Goal: Information Seeking & Learning: Learn about a topic

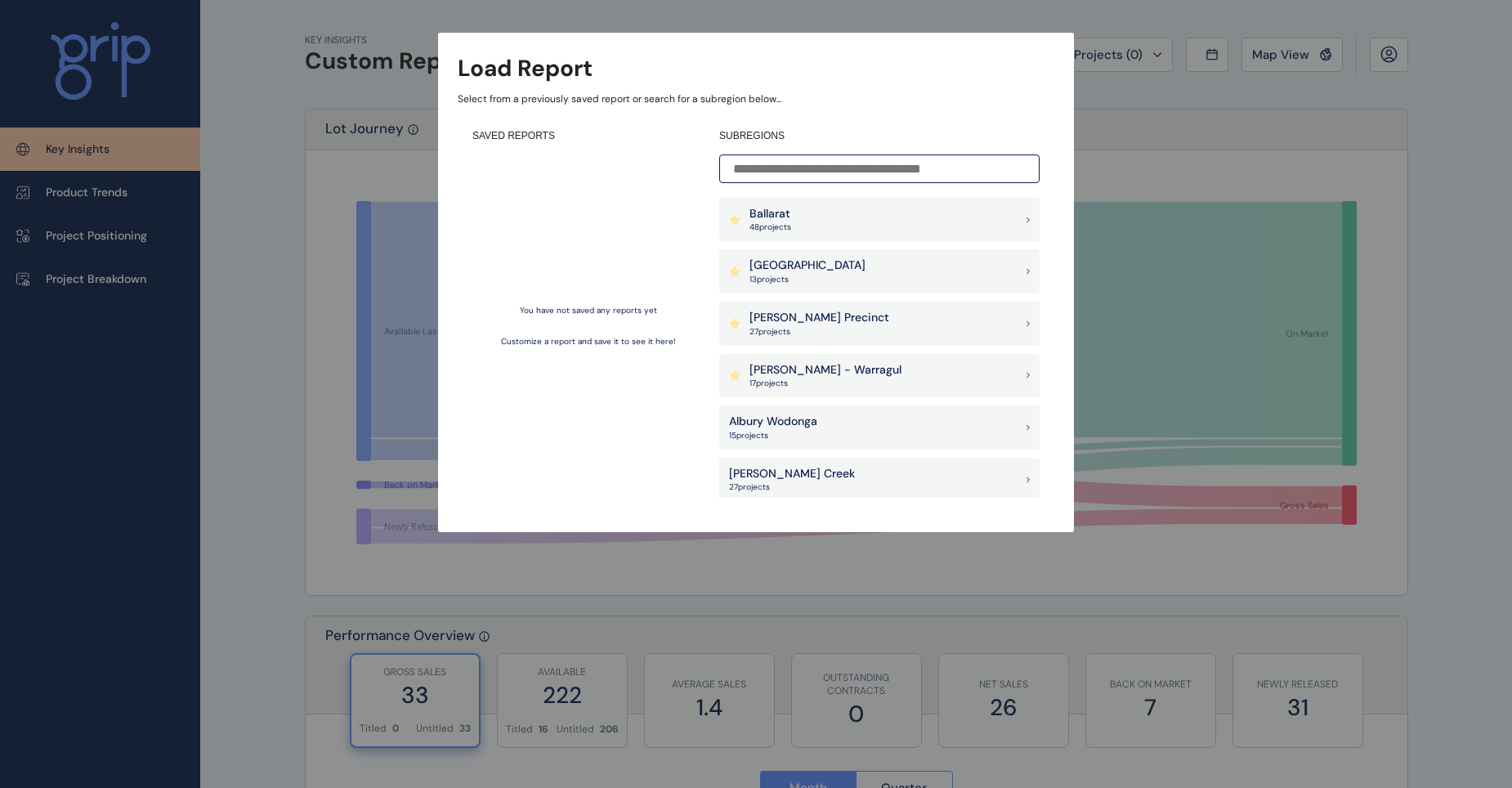
click at [234, 175] on div "Load Report Select from a previously saved report or search for a subregion bel…" at bounding box center [756, 250] width 1512 height 500
click at [833, 223] on div "Ballarat 48 project s" at bounding box center [879, 220] width 321 height 45
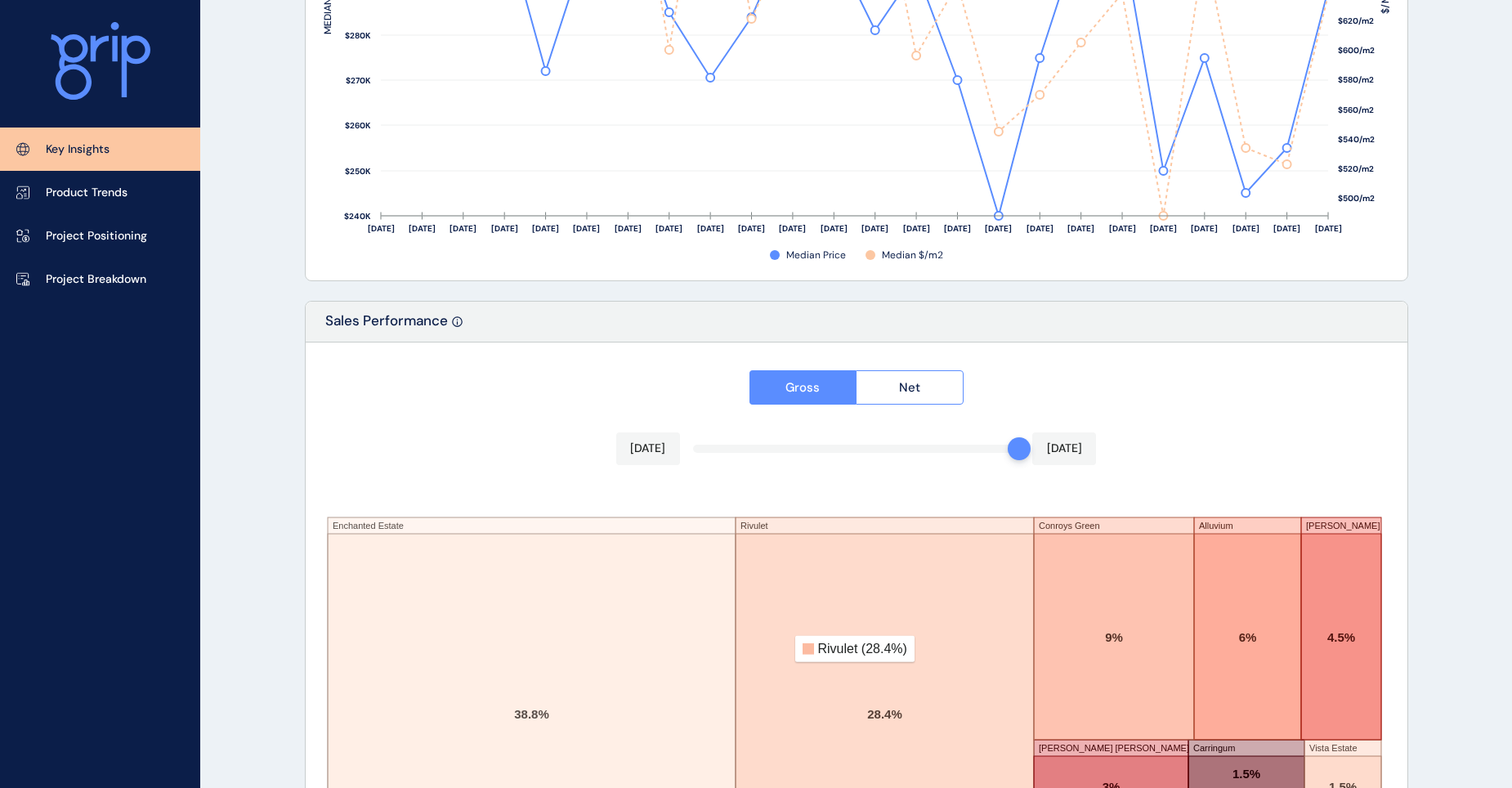
scroll to position [2654, 0]
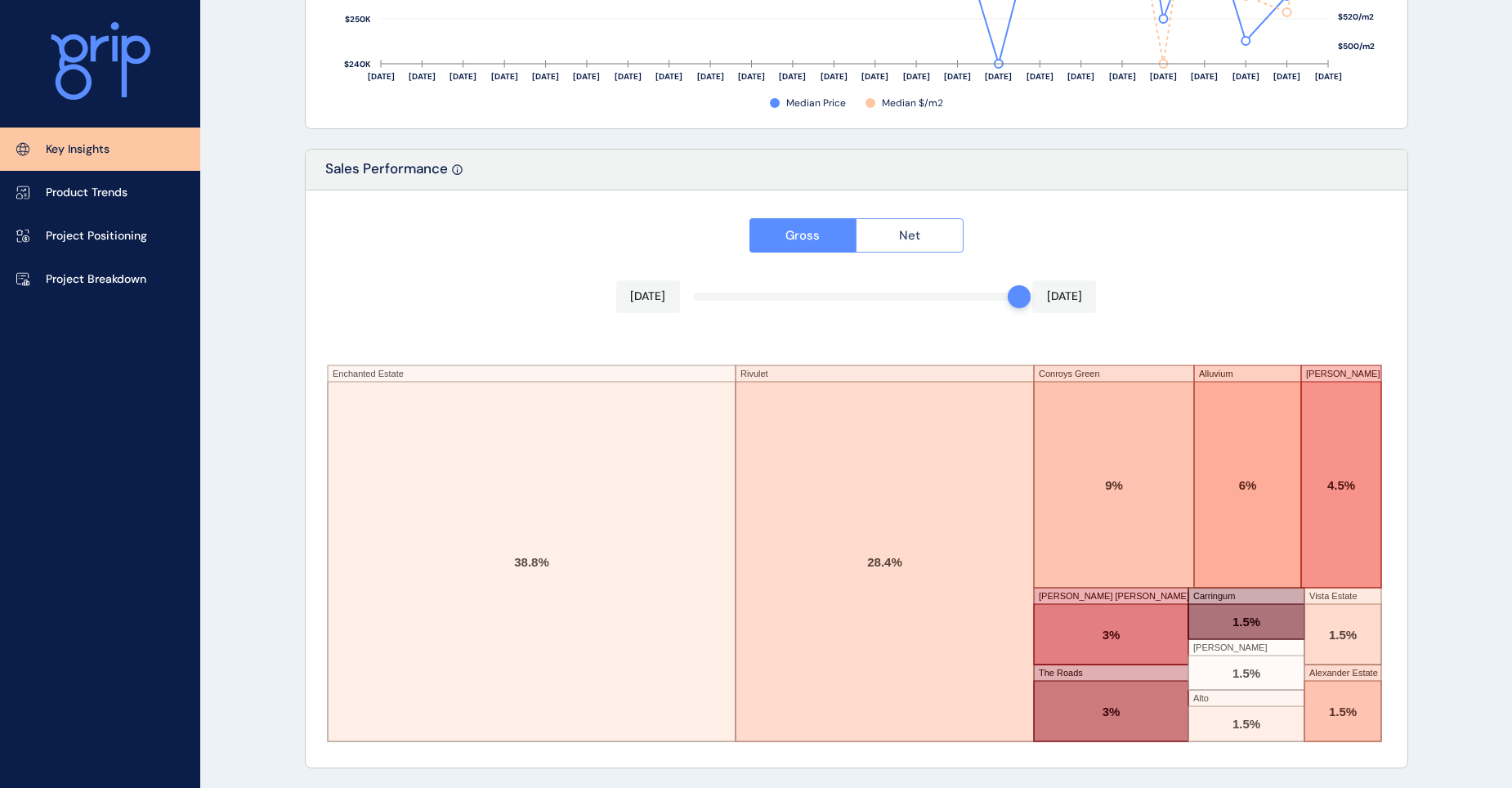
click at [927, 237] on button "Net" at bounding box center [910, 236] width 108 height 35
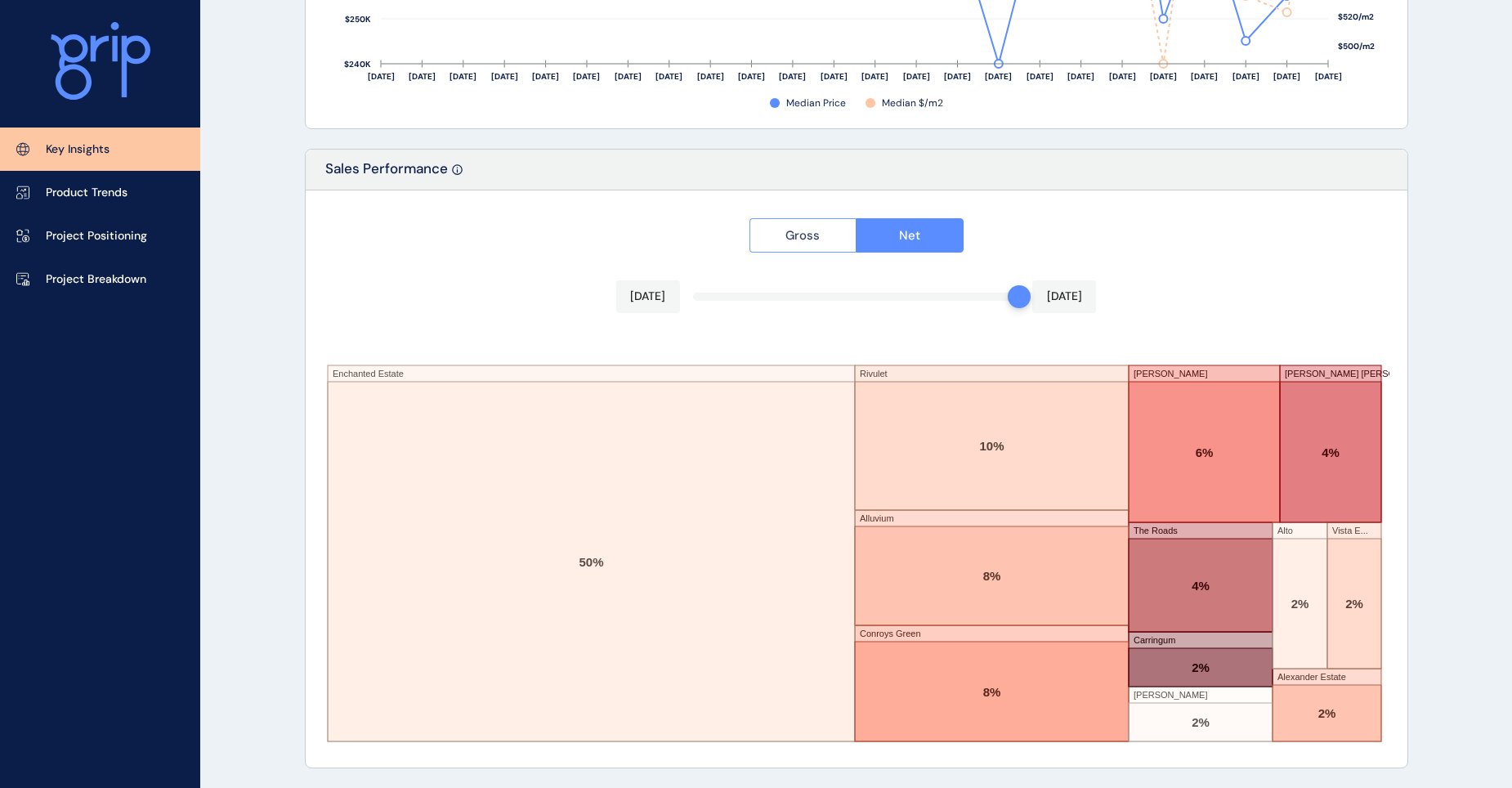
click at [797, 236] on span "Gross" at bounding box center [803, 236] width 35 height 16
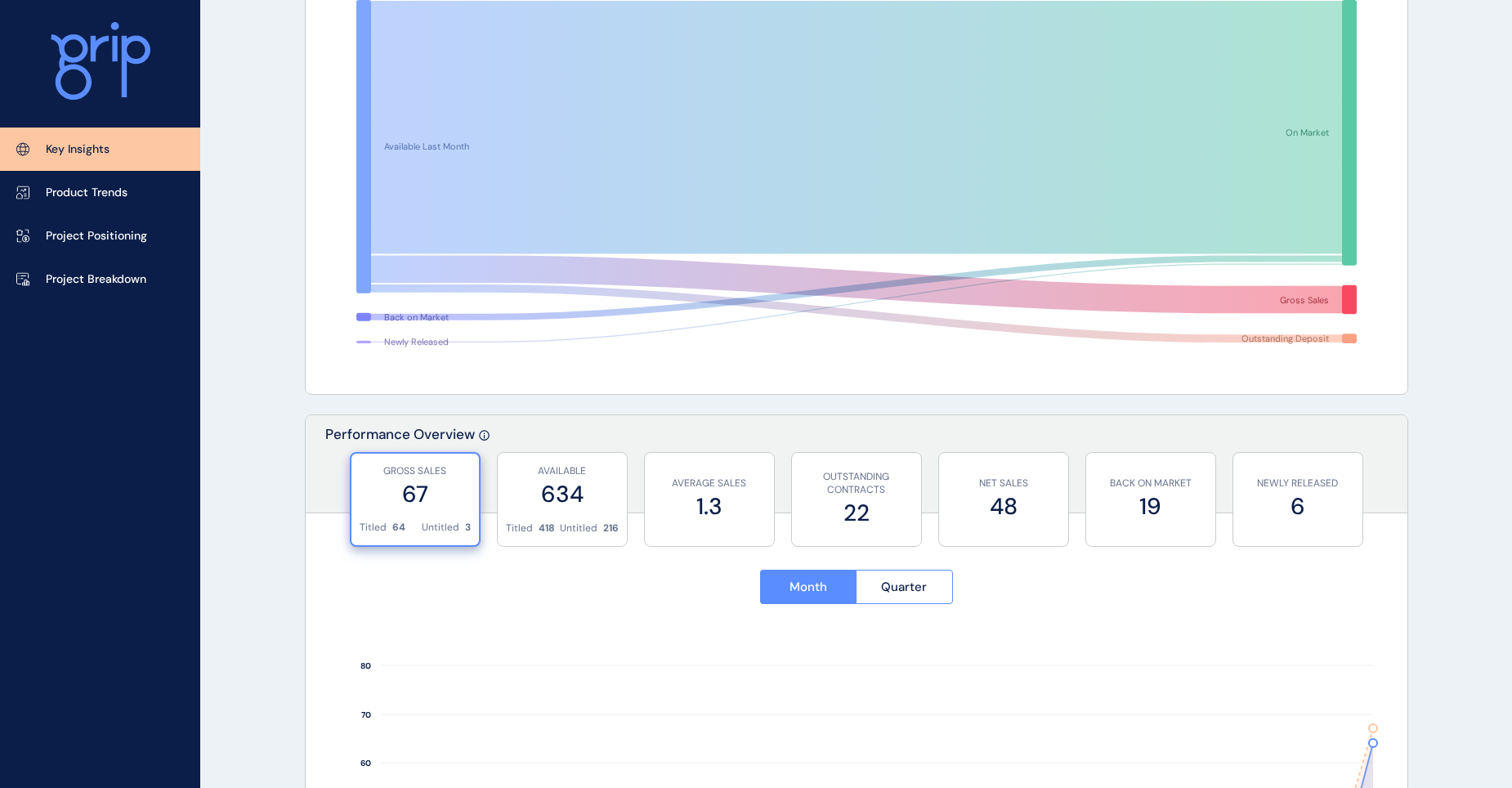
scroll to position [0, 0]
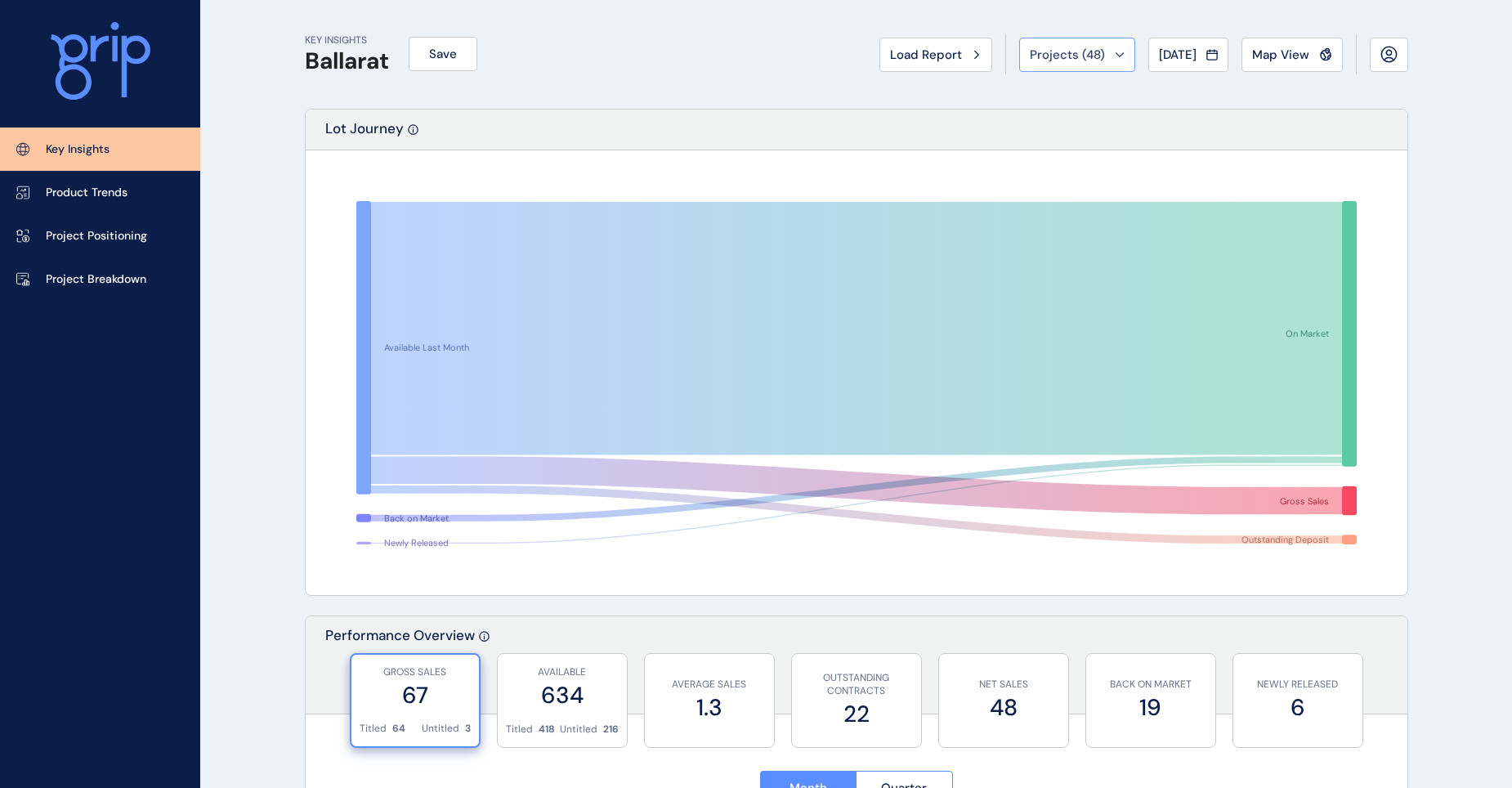
click at [1115, 54] on icon at bounding box center [1120, 54] width 10 height 5
click at [1115, 53] on icon at bounding box center [1120, 54] width 10 height 5
click at [104, 276] on p "Project Breakdown" at bounding box center [96, 279] width 101 height 16
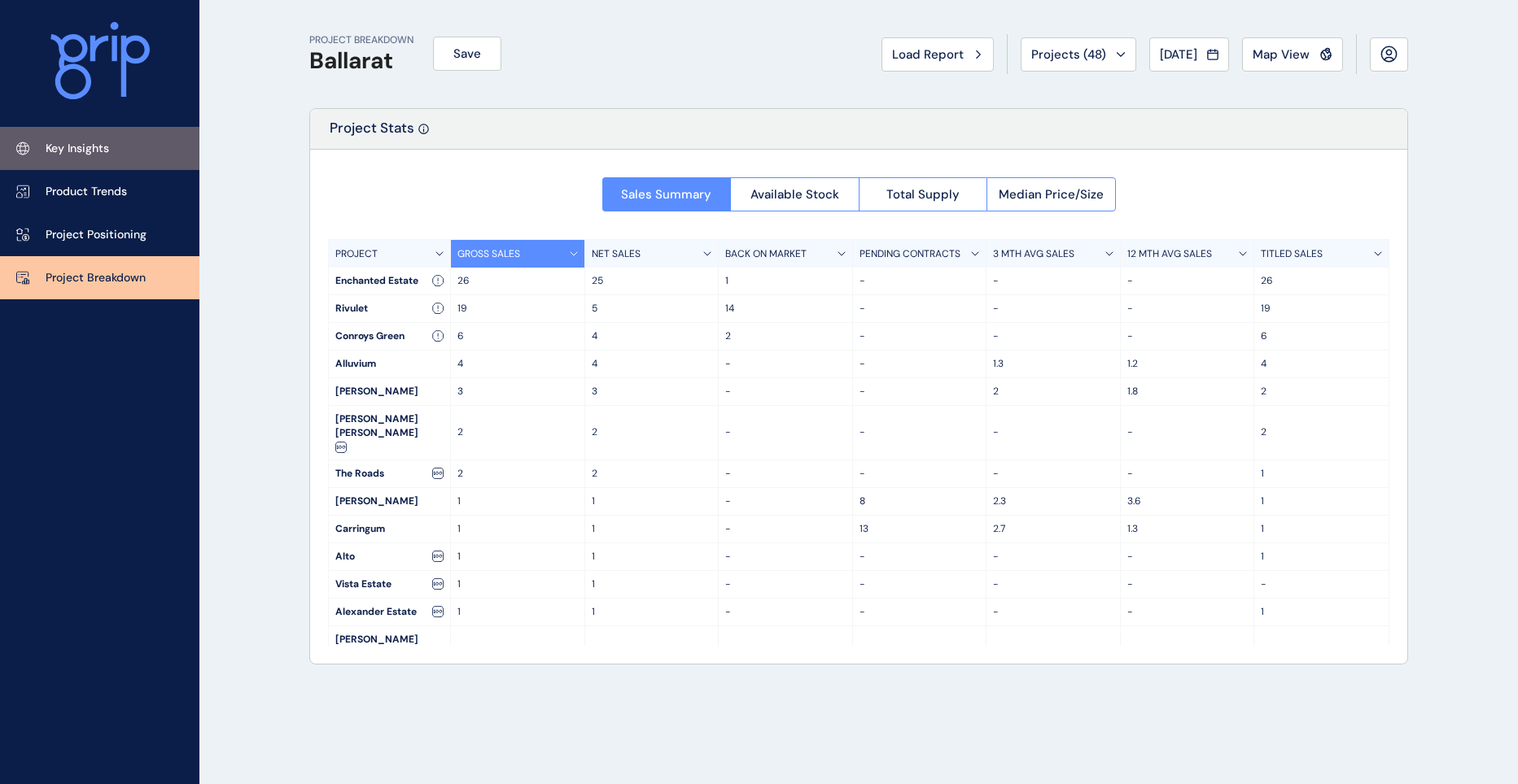
click at [89, 153] on p "Key Insights" at bounding box center [77, 149] width 63 height 16
